Goal: Task Accomplishment & Management: Use online tool/utility

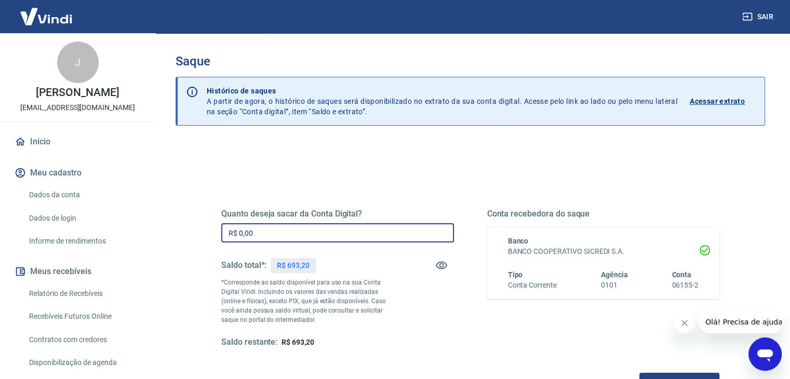
click at [274, 229] on input "R$ 0,00" at bounding box center [337, 232] width 233 height 19
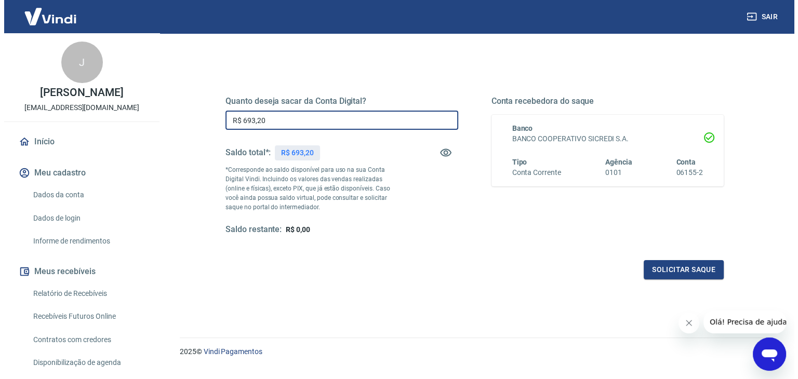
scroll to position [134, 0]
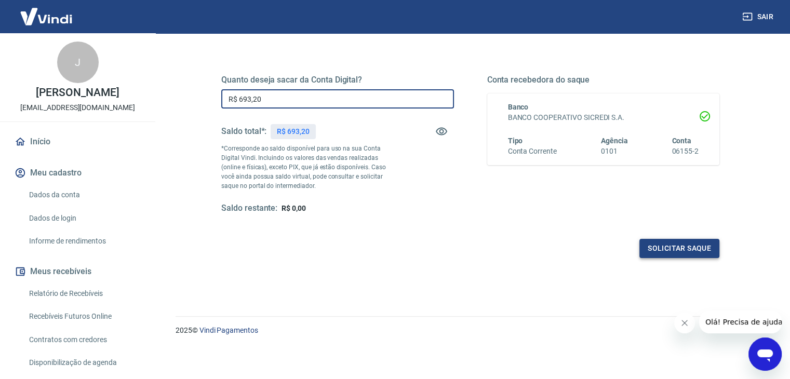
type input "R$ 693,20"
click at [671, 252] on button "Solicitar saque" at bounding box center [679, 248] width 80 height 19
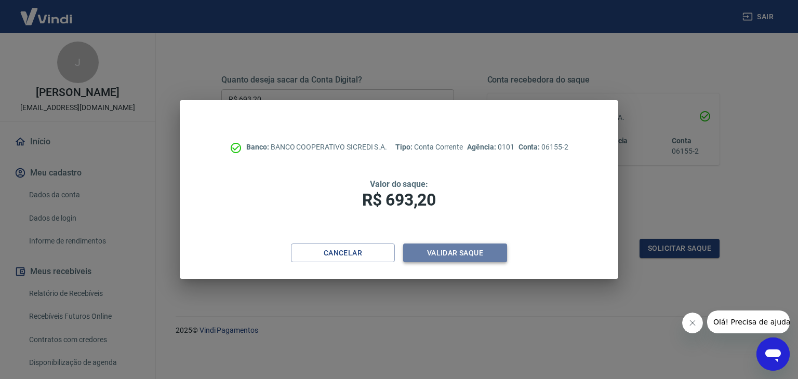
click at [438, 249] on button "Validar saque" at bounding box center [455, 253] width 104 height 19
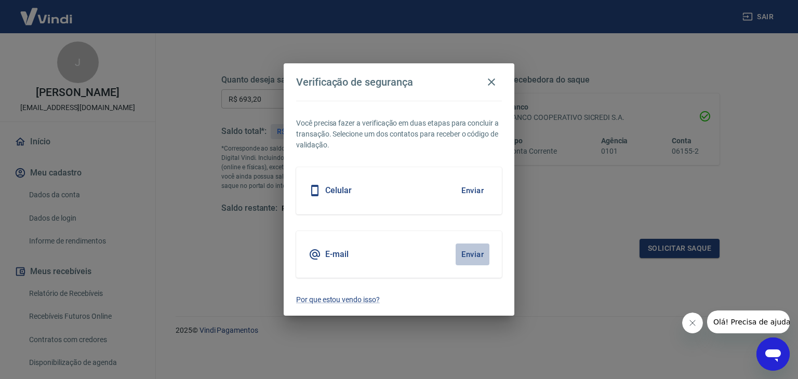
click at [471, 250] on button "Enviar" at bounding box center [472, 255] width 34 height 22
click at [477, 256] on button "Enviar" at bounding box center [472, 255] width 34 height 22
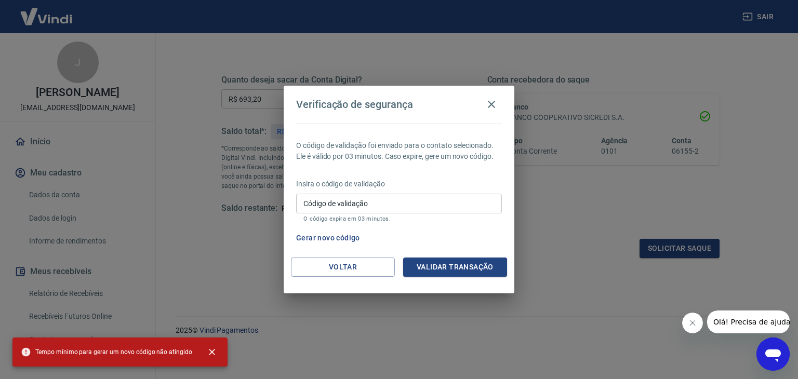
click at [351, 208] on input "Código de validação" at bounding box center [399, 203] width 206 height 19
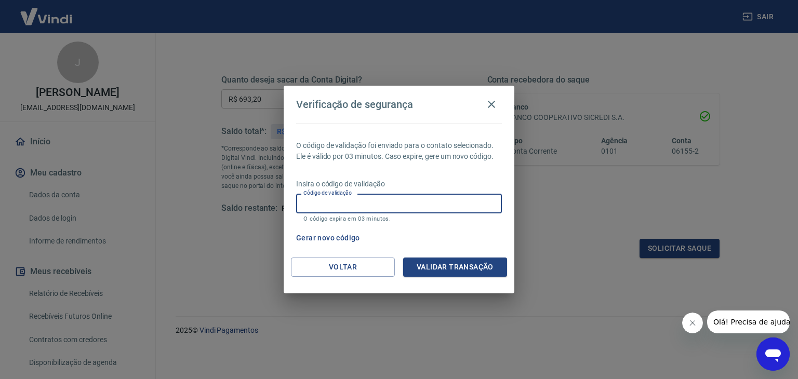
paste input "584949"
type input "584949"
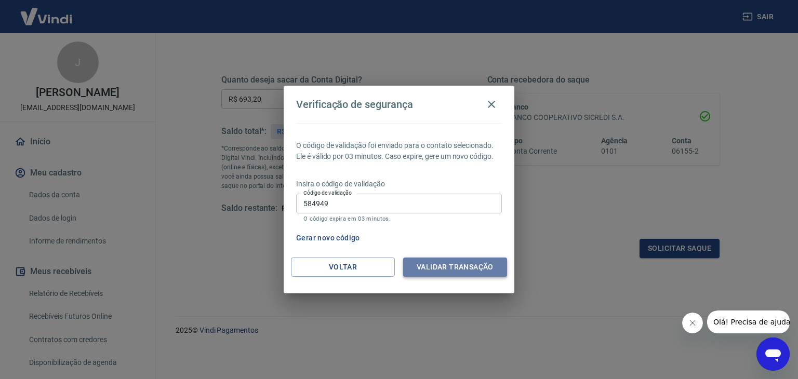
click at [469, 273] on button "Validar transação" at bounding box center [455, 267] width 104 height 19
